Goal: Navigation & Orientation: Find specific page/section

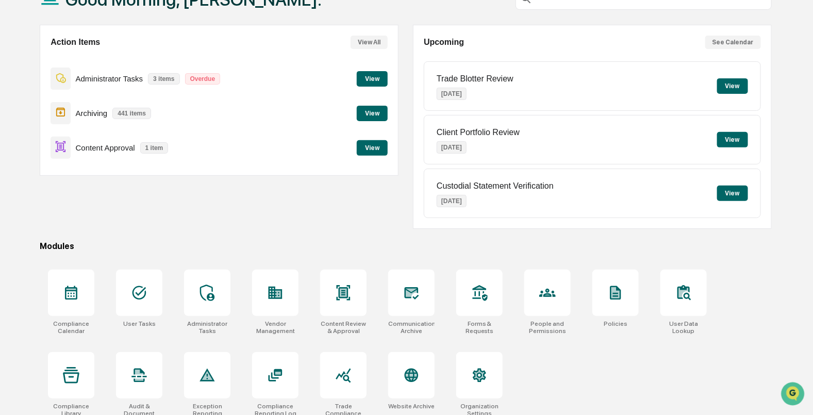
scroll to position [82, 0]
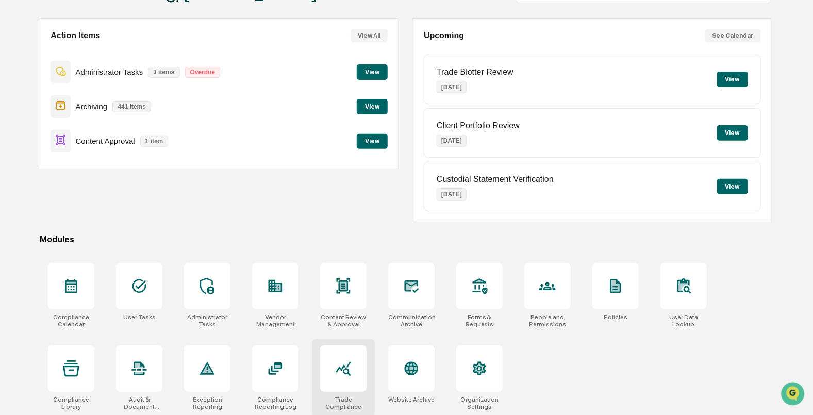
click at [343, 383] on div at bounding box center [343, 368] width 46 height 46
click at [129, 374] on div at bounding box center [139, 368] width 46 height 46
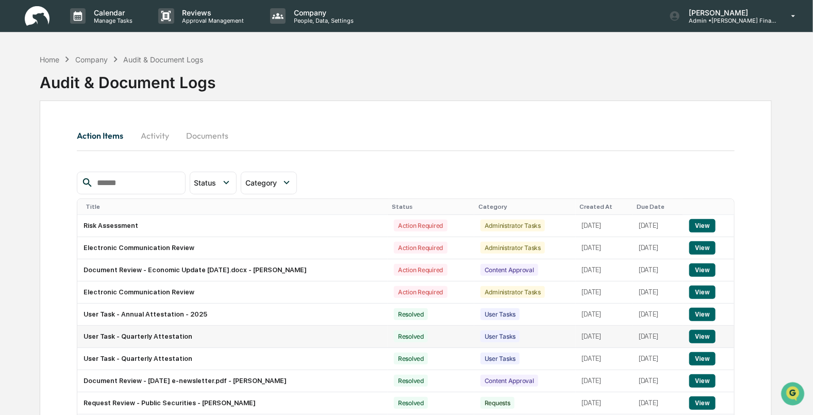
scroll to position [78, 0]
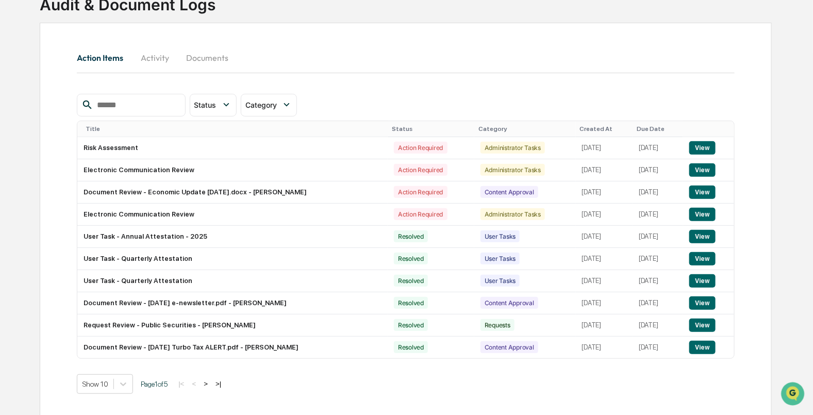
click at [213, 47] on button "Documents" at bounding box center [207, 57] width 59 height 25
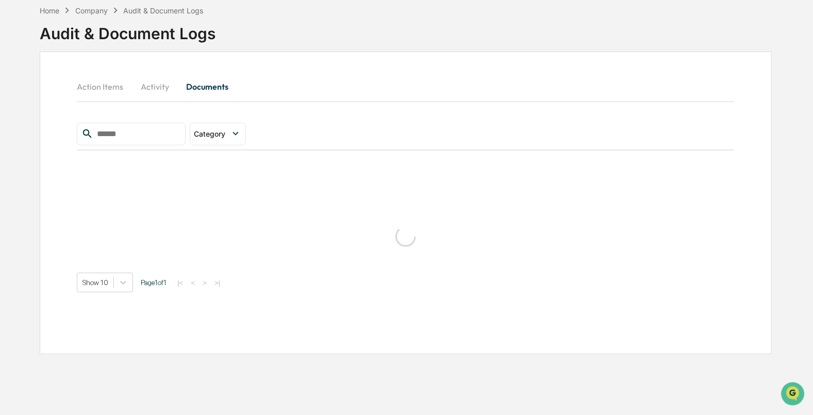
scroll to position [49, 0]
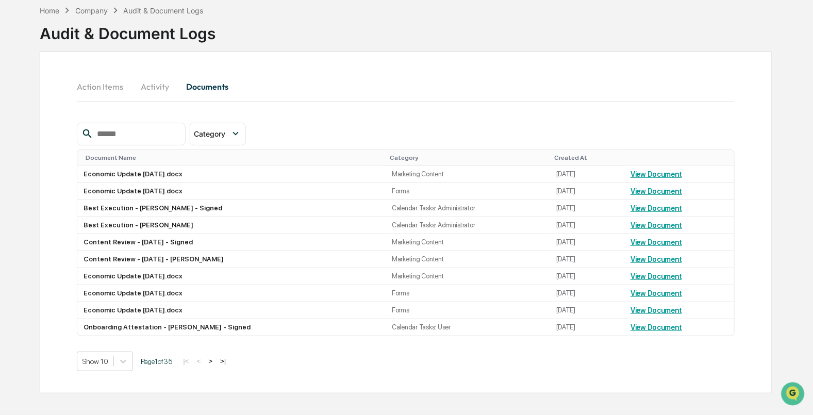
click at [160, 59] on div "Action Items Activity Documents Category Select/Deselect All Forms Policies Cal…" at bounding box center [405, 223] width 731 height 342
click at [154, 93] on button "Activity" at bounding box center [154, 86] width 46 height 25
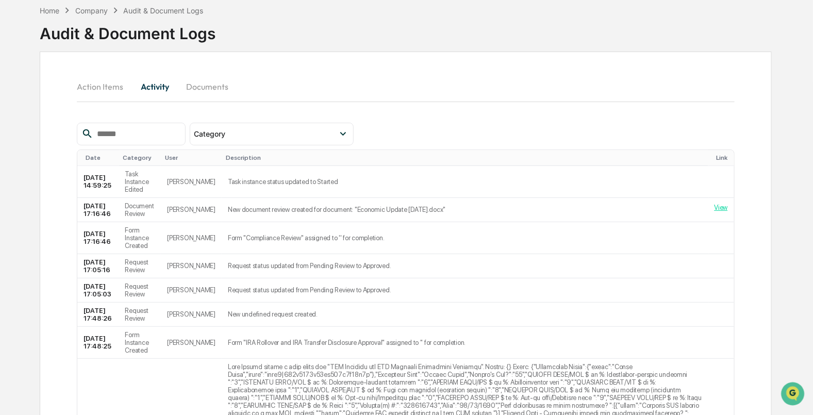
click at [106, 83] on button "Action Items" at bounding box center [104, 86] width 55 height 25
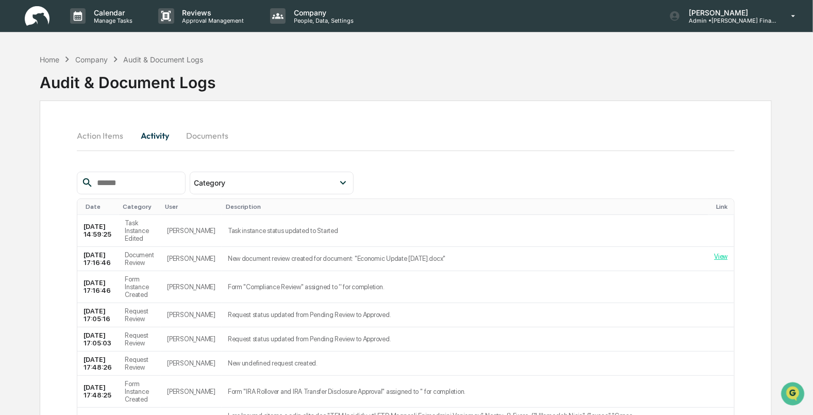
click at [28, 13] on img at bounding box center [37, 16] width 25 height 20
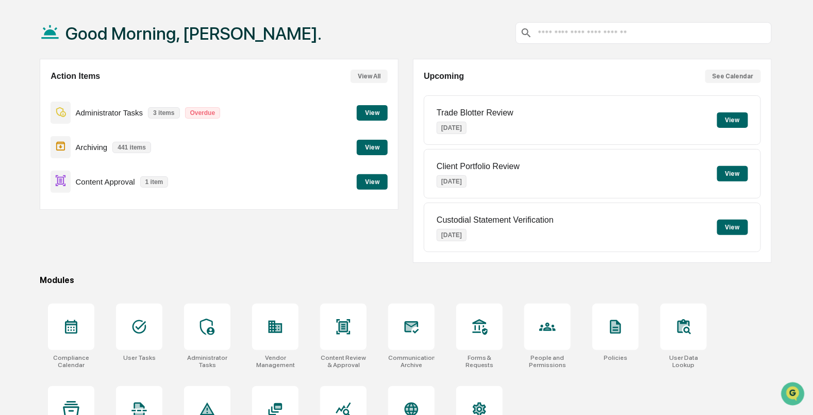
scroll to position [82, 0]
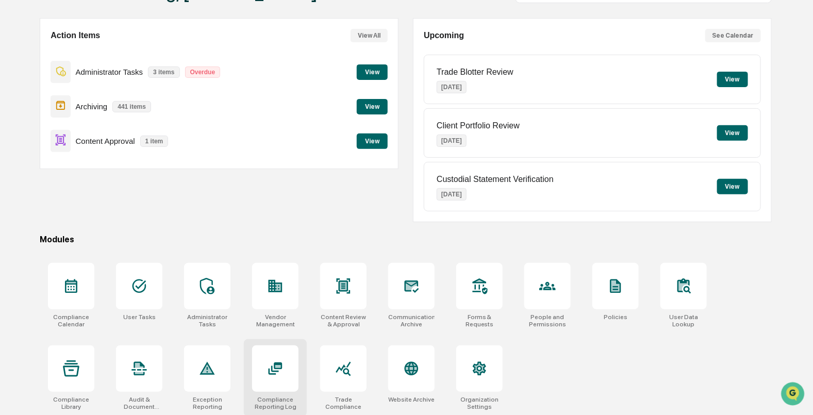
click at [280, 374] on icon at bounding box center [275, 368] width 16 height 16
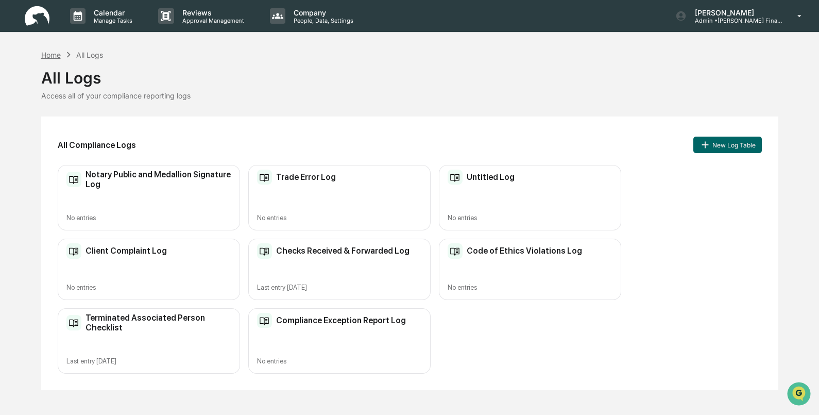
click at [58, 56] on div "Home" at bounding box center [51, 55] width 20 height 9
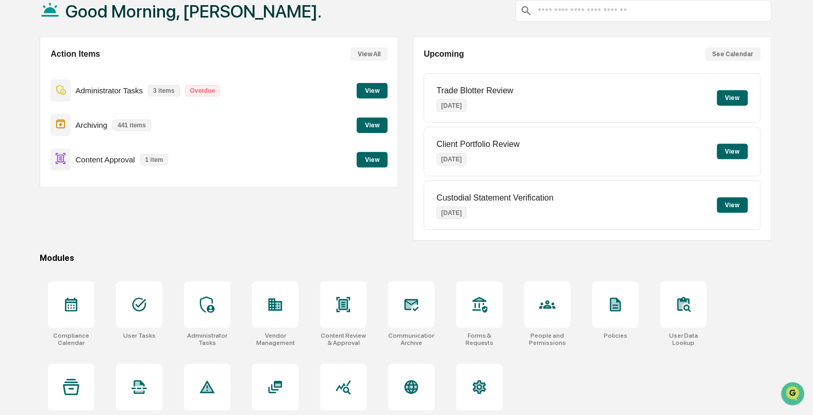
scroll to position [82, 0]
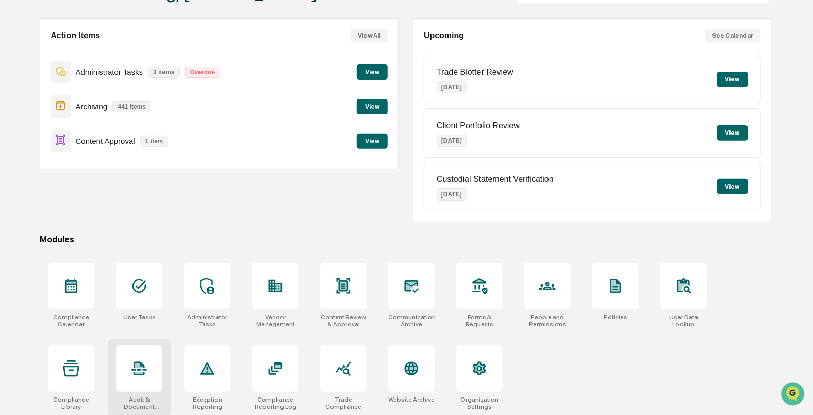
click at [137, 376] on div at bounding box center [139, 368] width 46 height 46
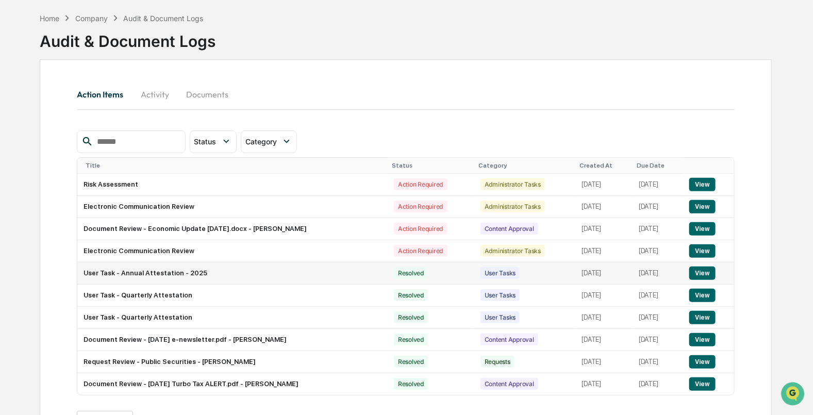
scroll to position [78, 0]
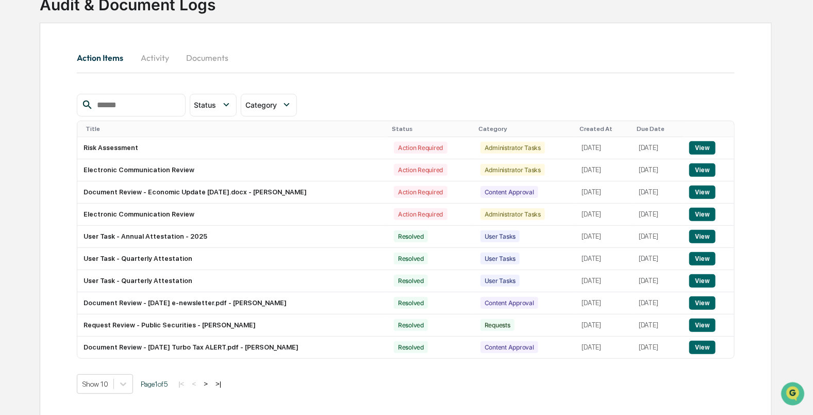
click at [206, 380] on button ">" at bounding box center [205, 383] width 10 height 9
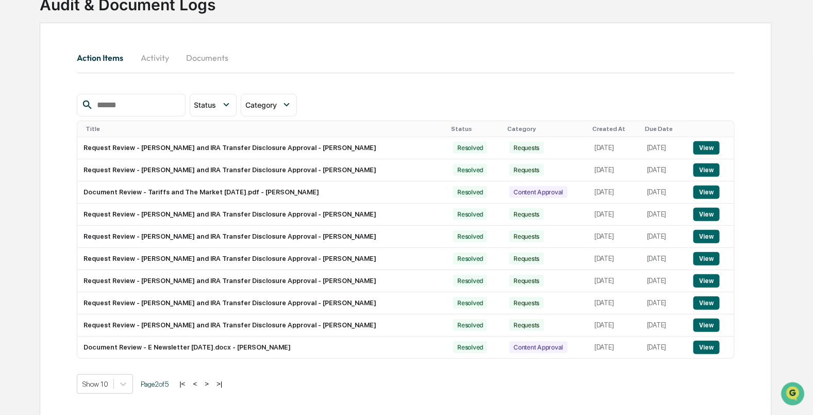
click at [212, 381] on button ">" at bounding box center [207, 383] width 10 height 9
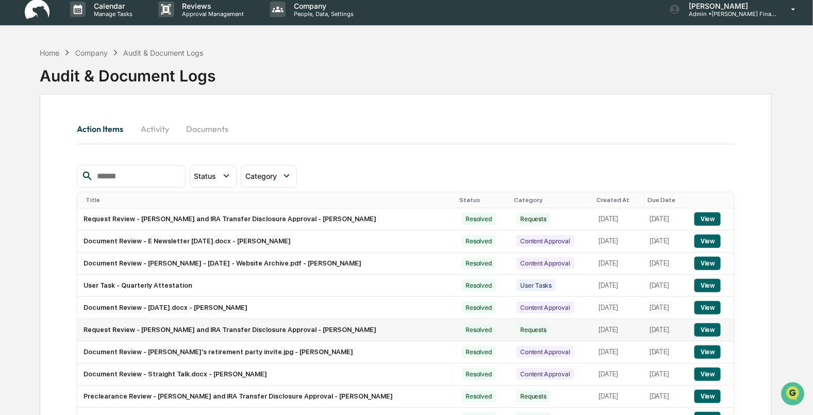
scroll to position [0, 0]
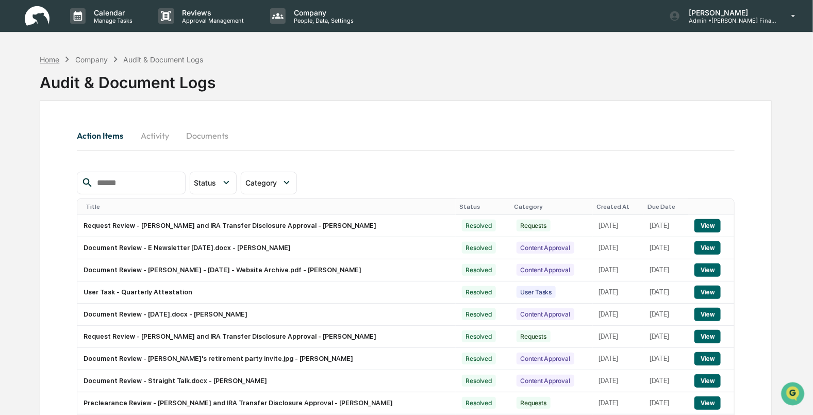
click at [50, 60] on div "Home" at bounding box center [50, 59] width 20 height 9
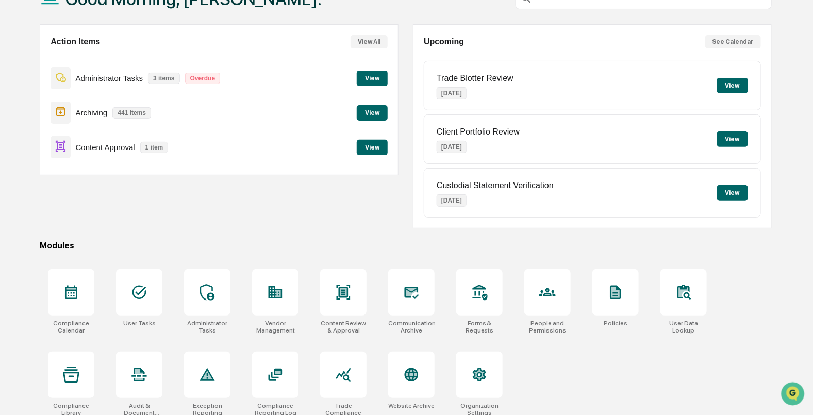
scroll to position [82, 0]
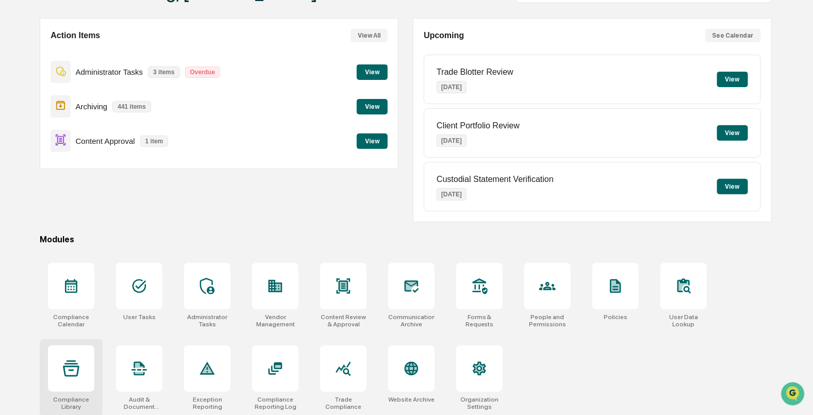
click at [70, 373] on icon at bounding box center [71, 368] width 16 height 16
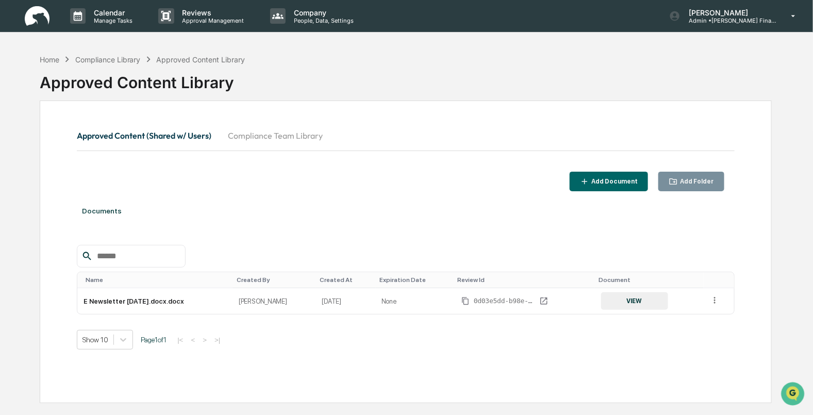
click at [278, 144] on button "Compliance Team Library" at bounding box center [275, 135] width 111 height 25
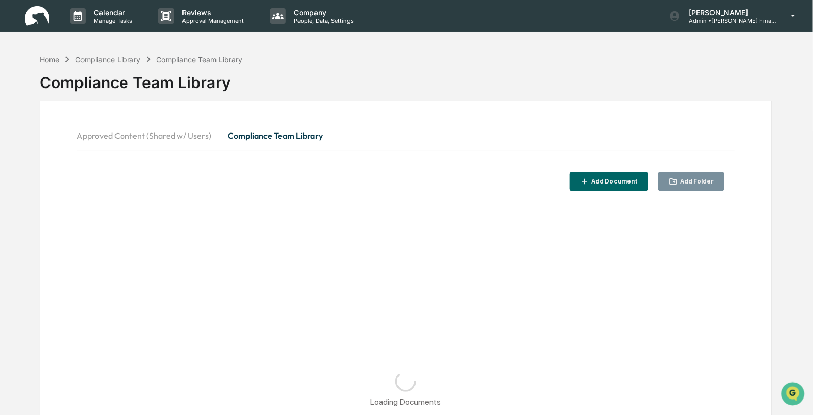
click at [44, 18] on img at bounding box center [37, 16] width 25 height 20
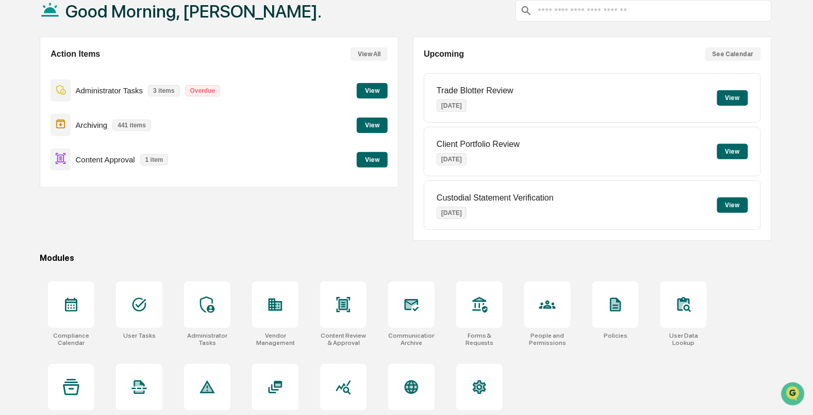
scroll to position [82, 0]
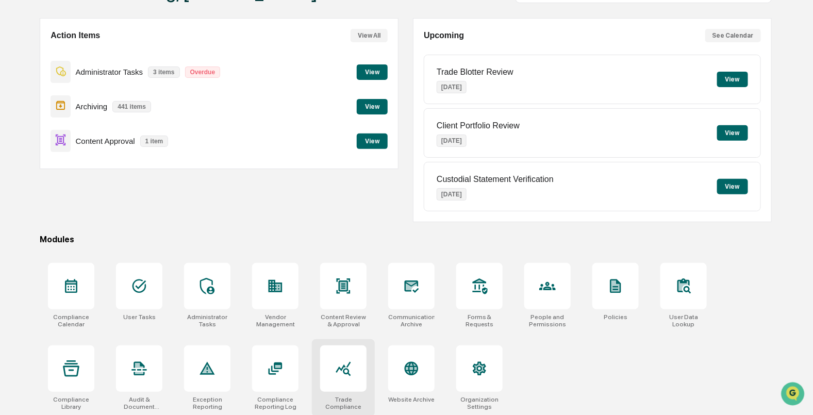
click at [344, 370] on icon at bounding box center [343, 369] width 15 height 14
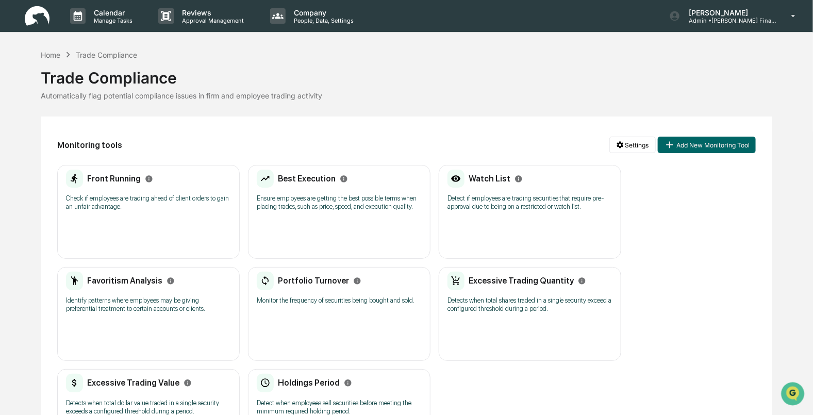
click at [46, 59] on div "Home Trade Compliance" at bounding box center [89, 54] width 96 height 11
click at [46, 54] on div "Home" at bounding box center [51, 55] width 20 height 9
